Goal: Information Seeking & Learning: Learn about a topic

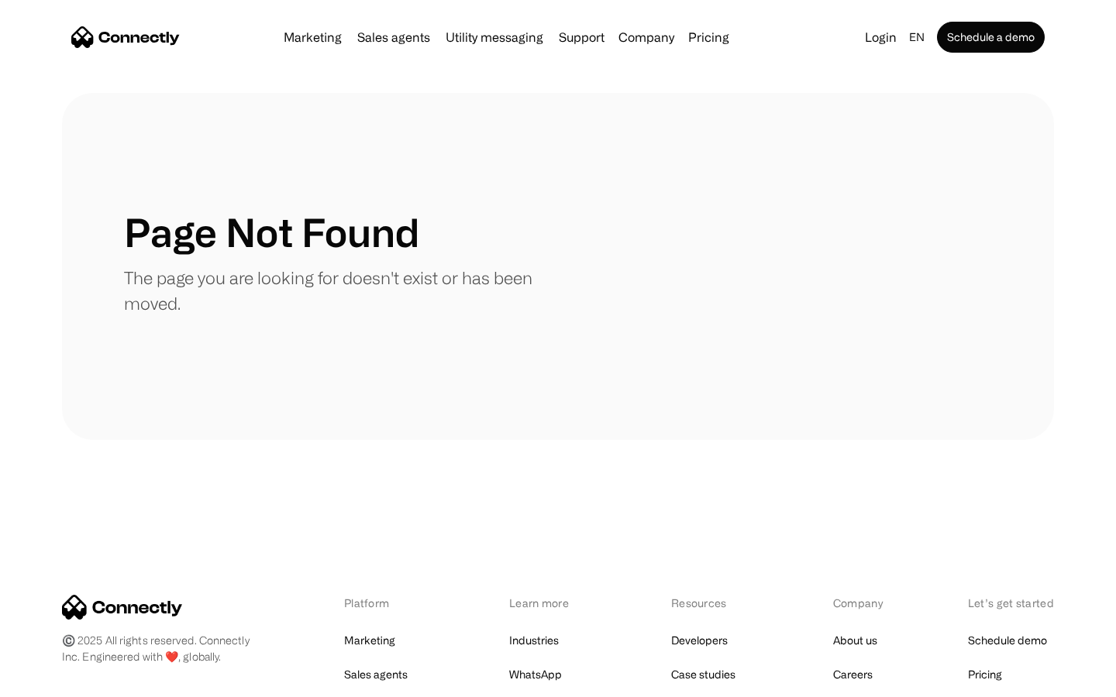
scroll to position [283, 0]
